Goal: Find specific page/section: Find specific page/section

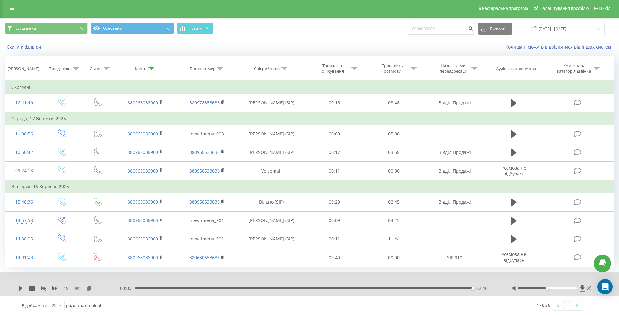
click at [5, 6] on div "Реферальна програма Налаштування профілю Вихід" at bounding box center [309, 8] width 619 height 19
click at [16, 6] on link at bounding box center [11, 8] width 11 height 9
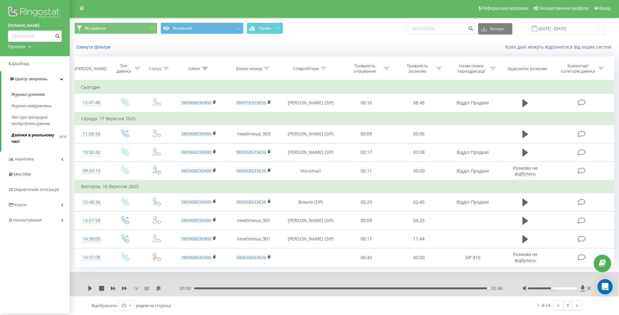
click at [23, 137] on span "Дзвінки в реальному часі" at bounding box center [35, 138] width 48 height 13
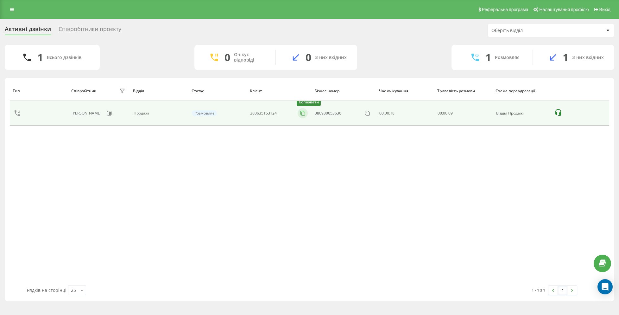
click at [305, 111] on icon at bounding box center [303, 113] width 6 height 6
